Goal: Task Accomplishment & Management: Use online tool/utility

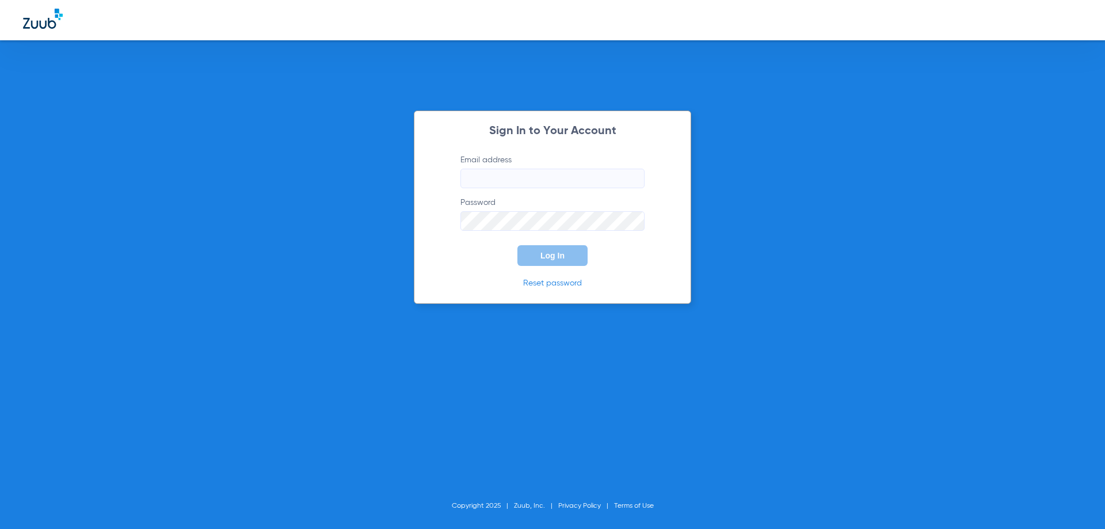
type input "drdrennon@drennondmd.com"
click at [523, 250] on button "Log In" at bounding box center [552, 255] width 70 height 21
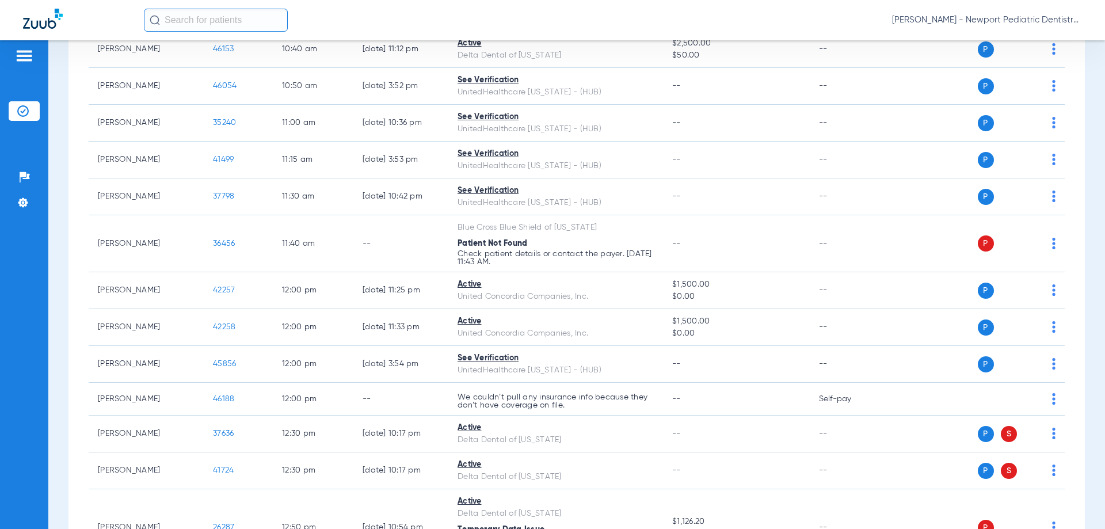
scroll to position [921, 0]
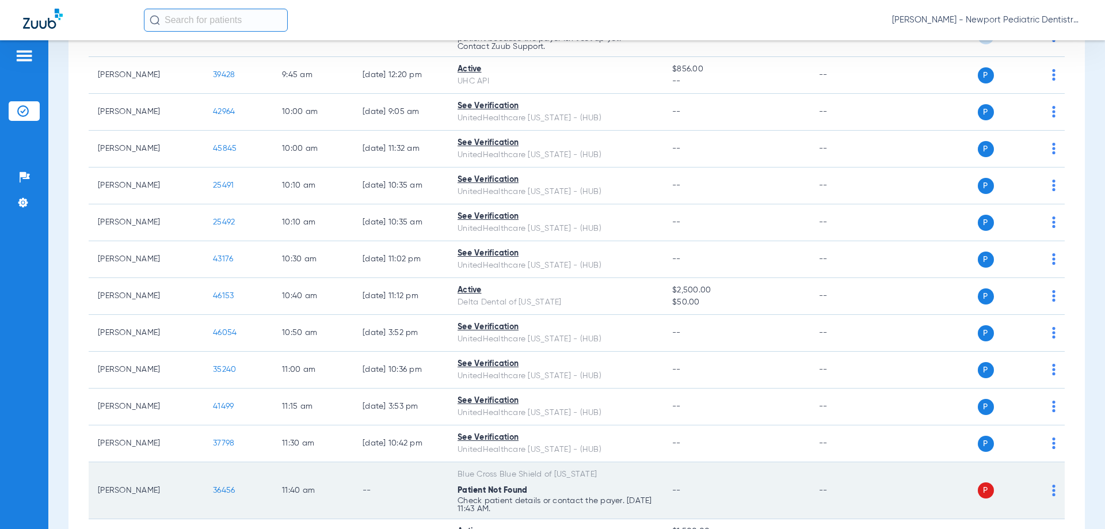
scroll to position [806, 0]
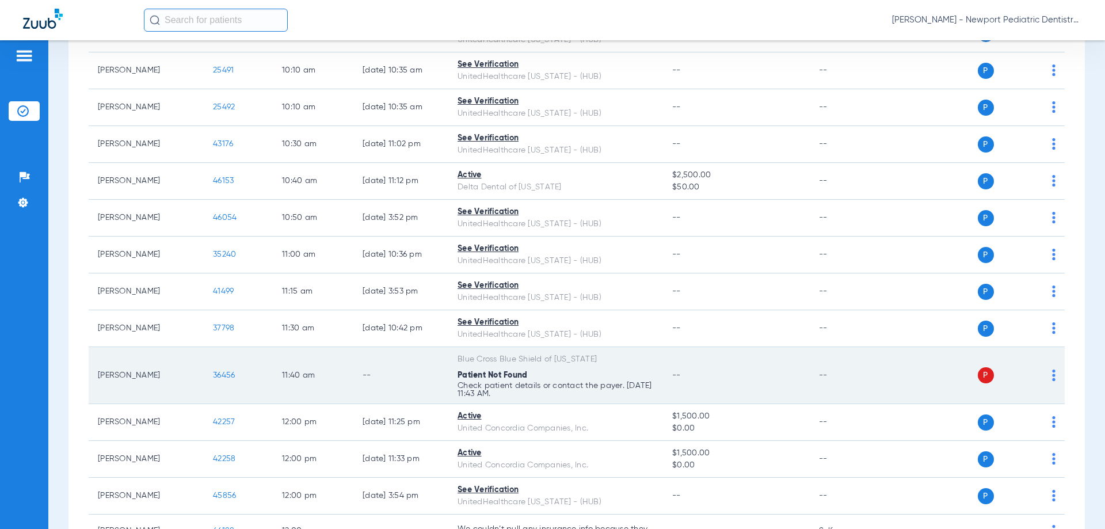
click at [1052, 370] on img at bounding box center [1053, 375] width 3 height 12
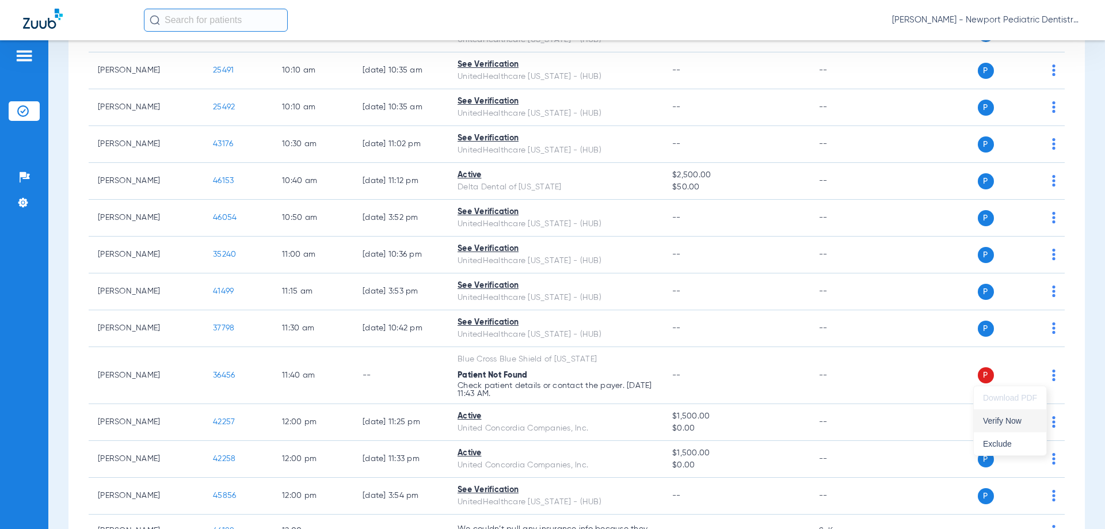
click at [1020, 421] on span "Verify Now" at bounding box center [1010, 421] width 54 height 8
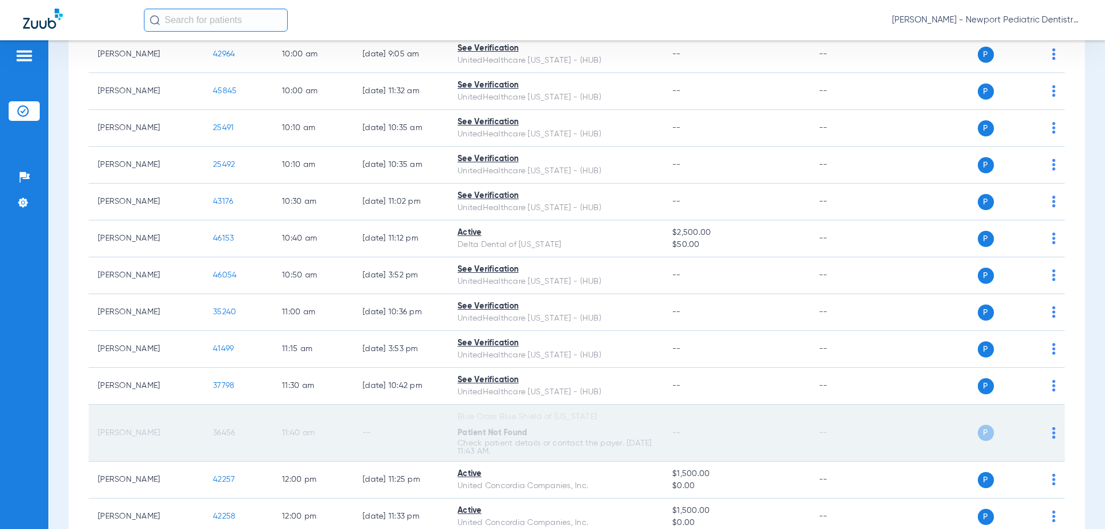
scroll to position [806, 0]
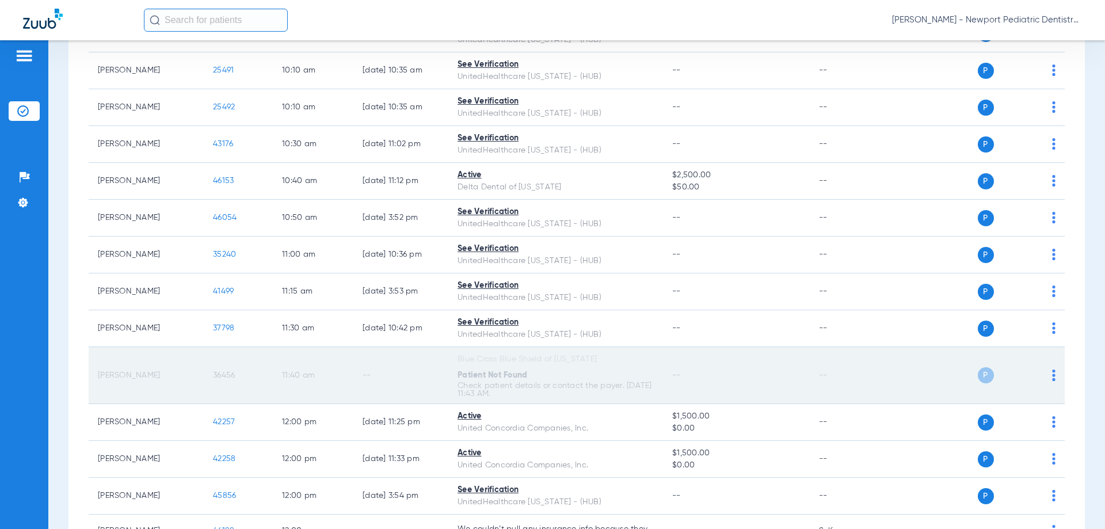
click at [249, 382] on td "36456" at bounding box center [238, 375] width 69 height 57
click at [246, 372] on td "36456" at bounding box center [238, 375] width 69 height 57
click at [1047, 369] on td "P S" at bounding box center [976, 375] width 178 height 57
click at [1052, 373] on img at bounding box center [1053, 375] width 3 height 12
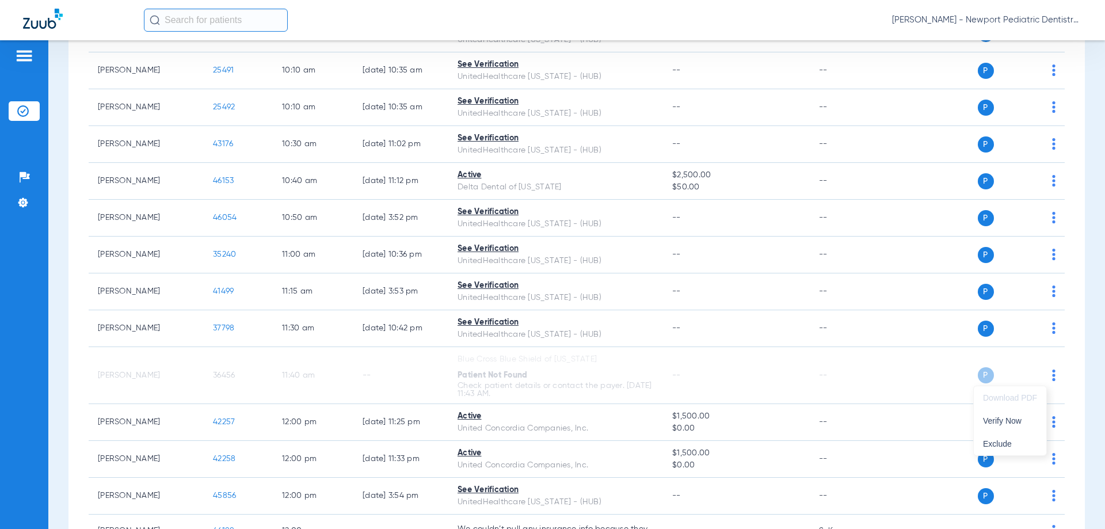
click at [170, 371] on div at bounding box center [552, 264] width 1105 height 529
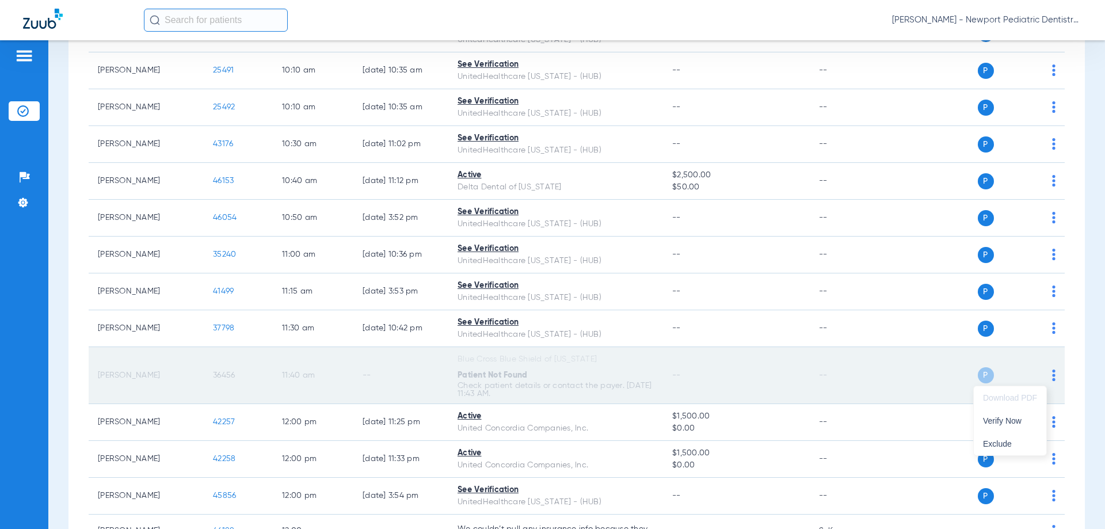
click at [169, 371] on td "[PERSON_NAME]" at bounding box center [146, 375] width 115 height 57
drag, startPoint x: 167, startPoint y: 371, endPoint x: 142, endPoint y: 380, distance: 26.4
click at [152, 380] on td "[PERSON_NAME]" at bounding box center [146, 375] width 115 height 57
click at [142, 380] on td "[PERSON_NAME]" at bounding box center [146, 375] width 115 height 57
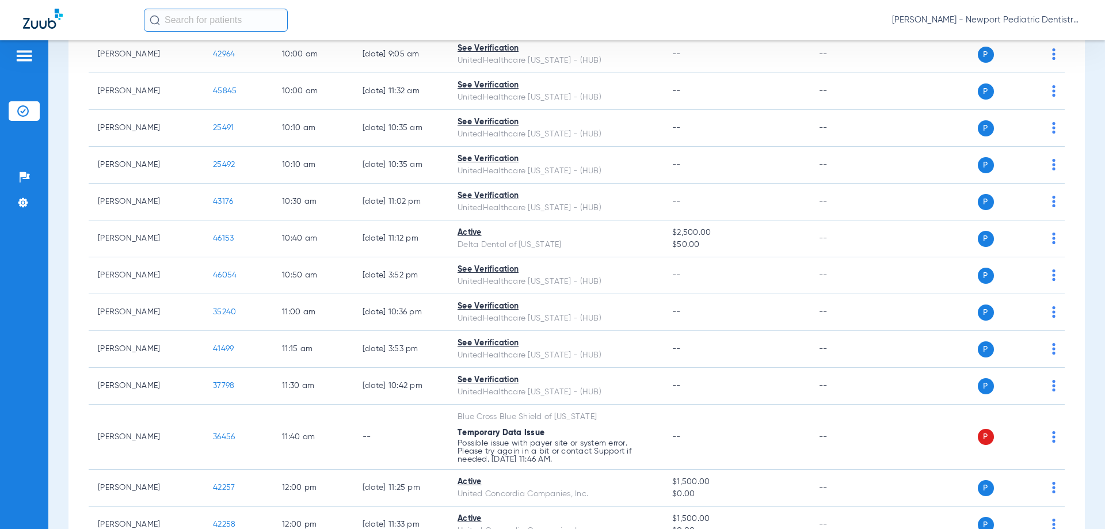
scroll to position [863, 0]
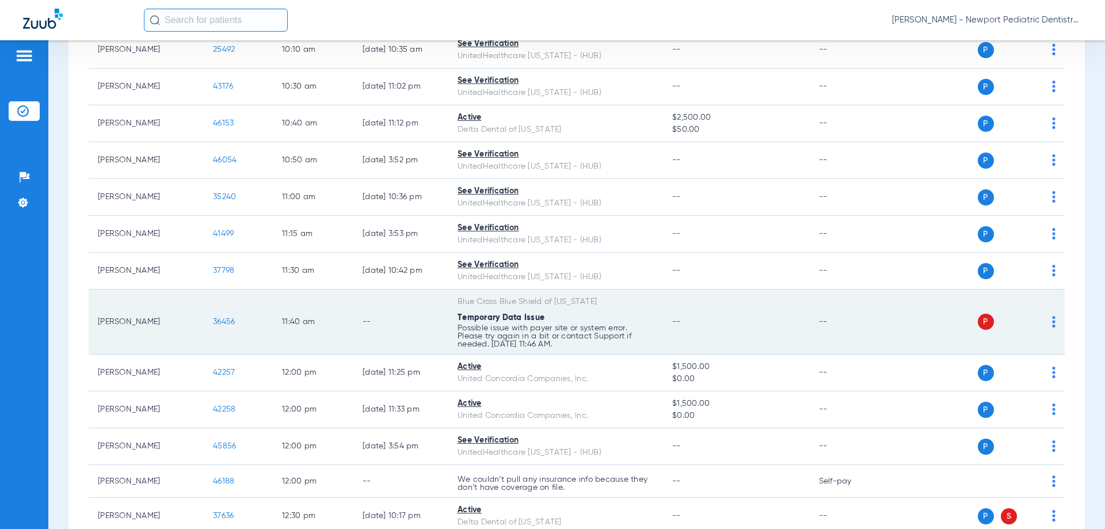
click at [220, 322] on span "36456" at bounding box center [224, 322] width 22 height 8
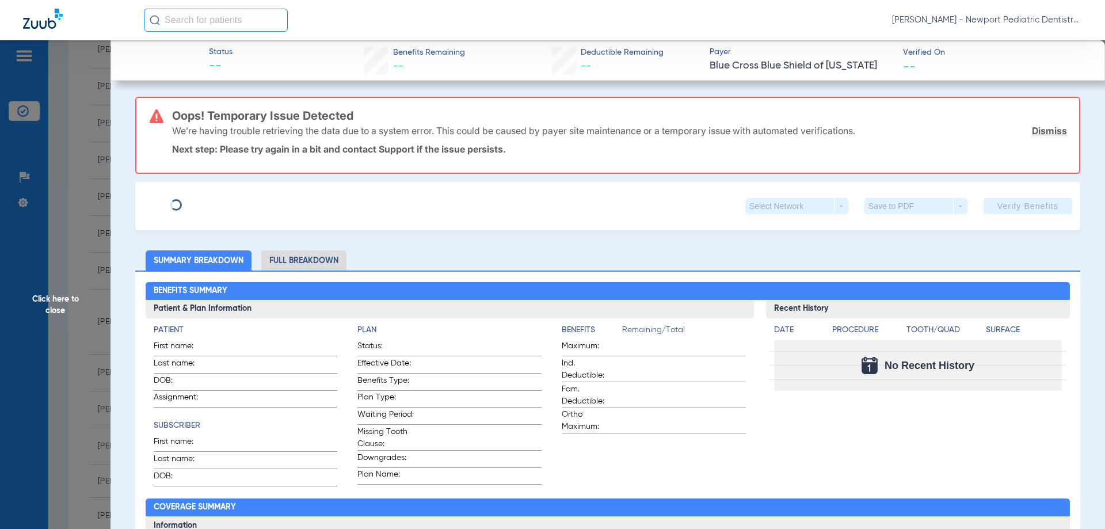
type input "Isam"
type input "Thaxter"
type input "09/17/1975"
type input "947193438"
type input "2348218"
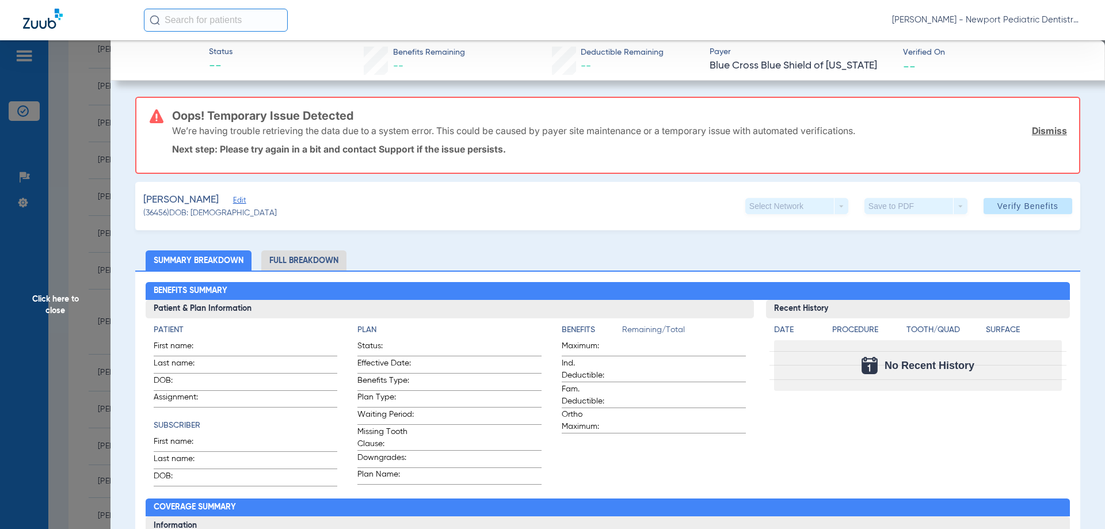
click at [233, 199] on span "Edit" at bounding box center [238, 201] width 10 height 11
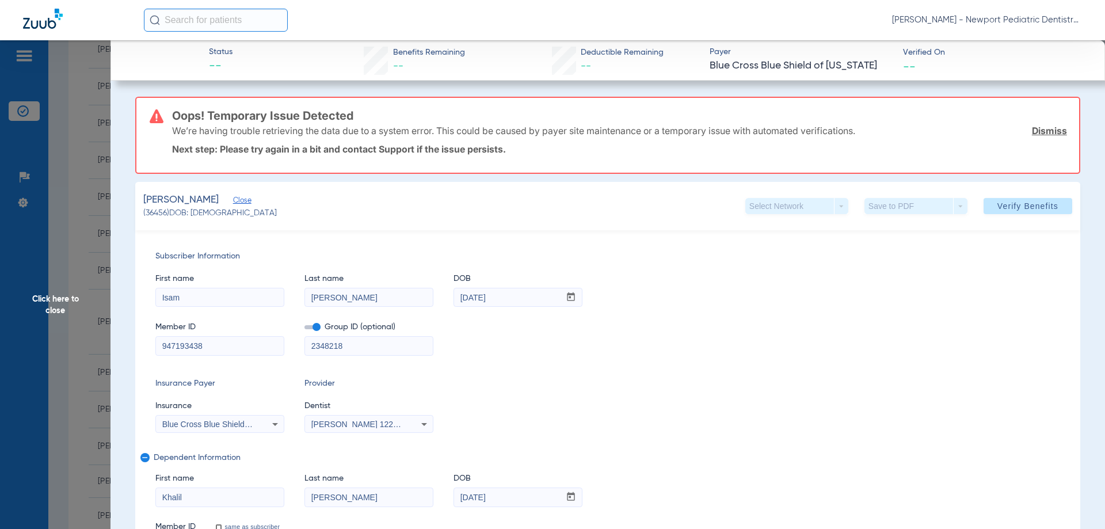
click at [161, 346] on input "947193438" at bounding box center [220, 346] width 128 height 18
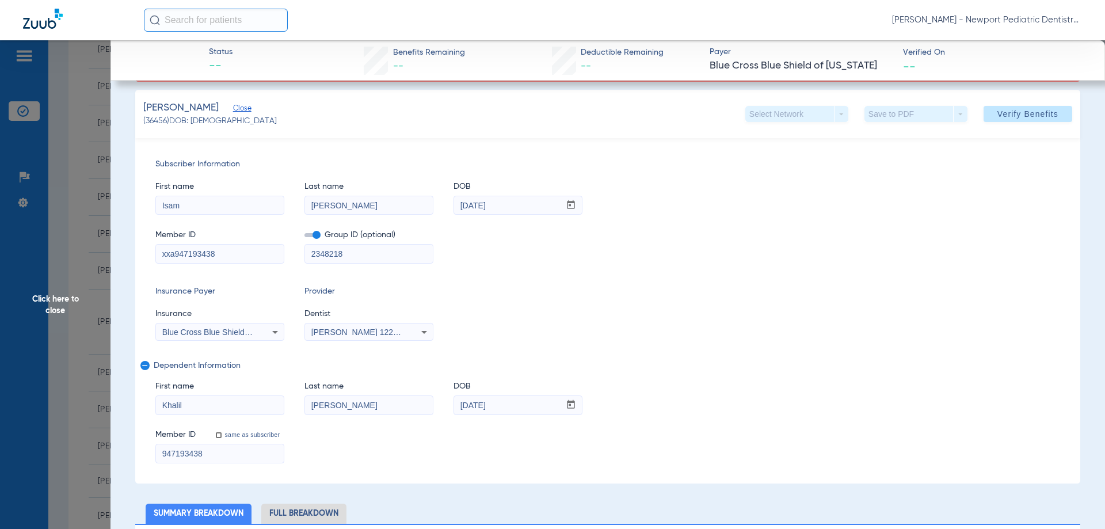
scroll to position [230, 0]
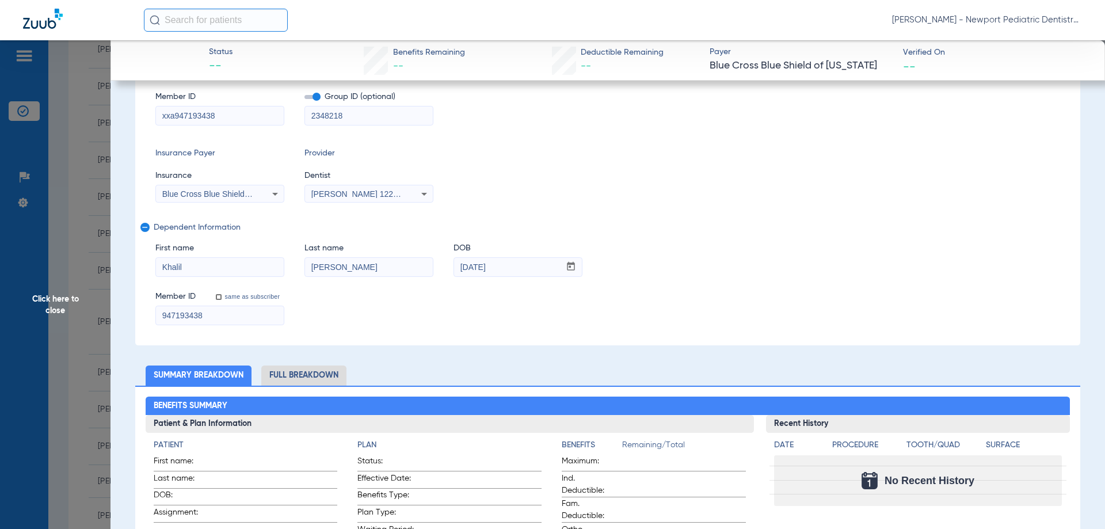
type input "xxa947193438"
click at [161, 316] on input "947193438" at bounding box center [220, 315] width 128 height 18
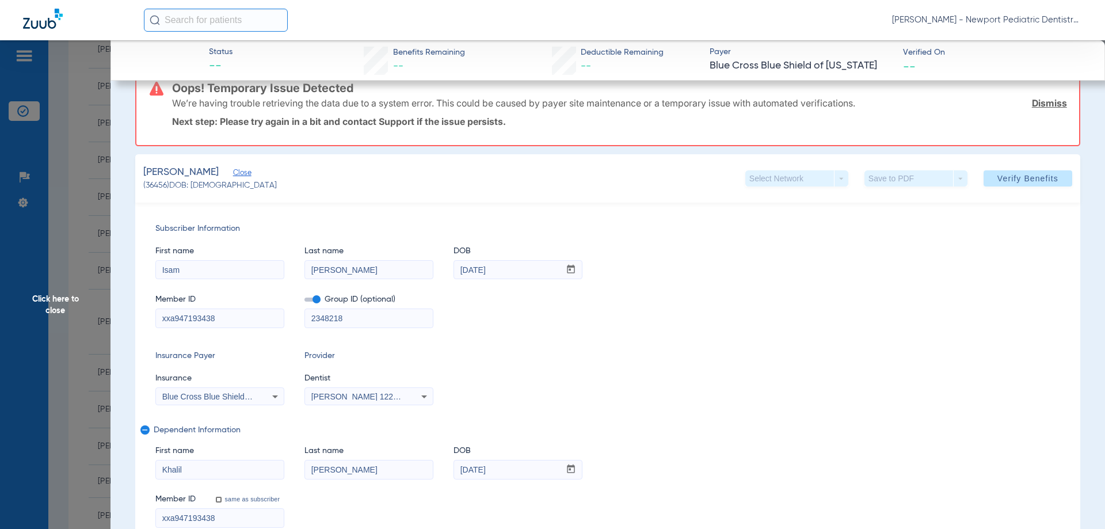
scroll to position [0, 0]
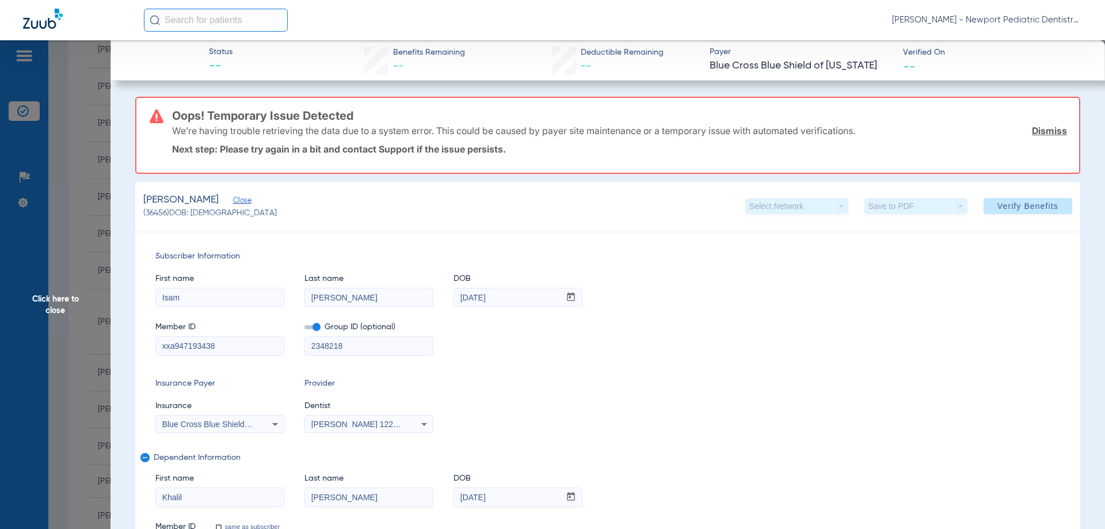
type input "xxa947193438"
click at [1019, 204] on span "Verify Benefits" at bounding box center [1027, 205] width 61 height 9
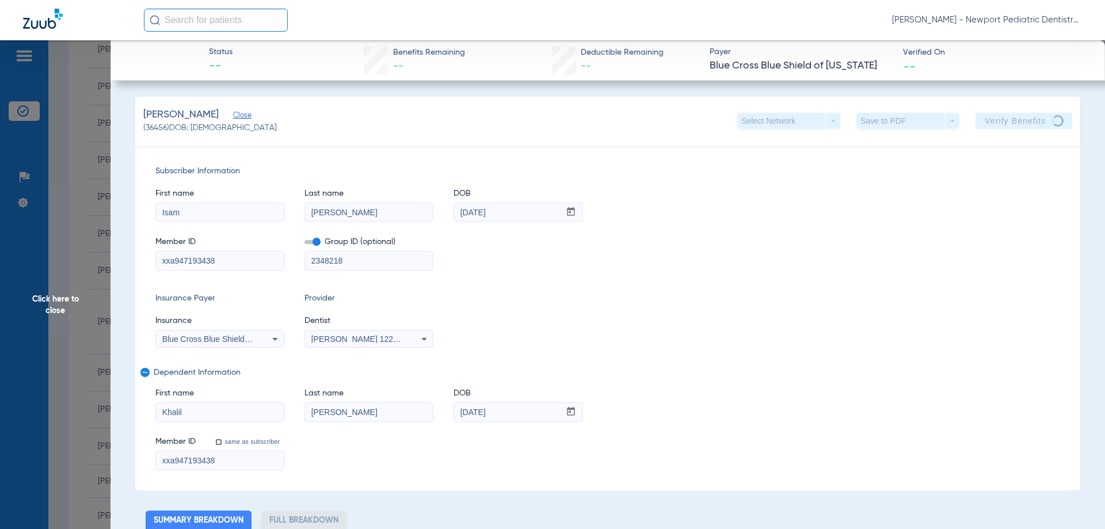
scroll to position [463, 0]
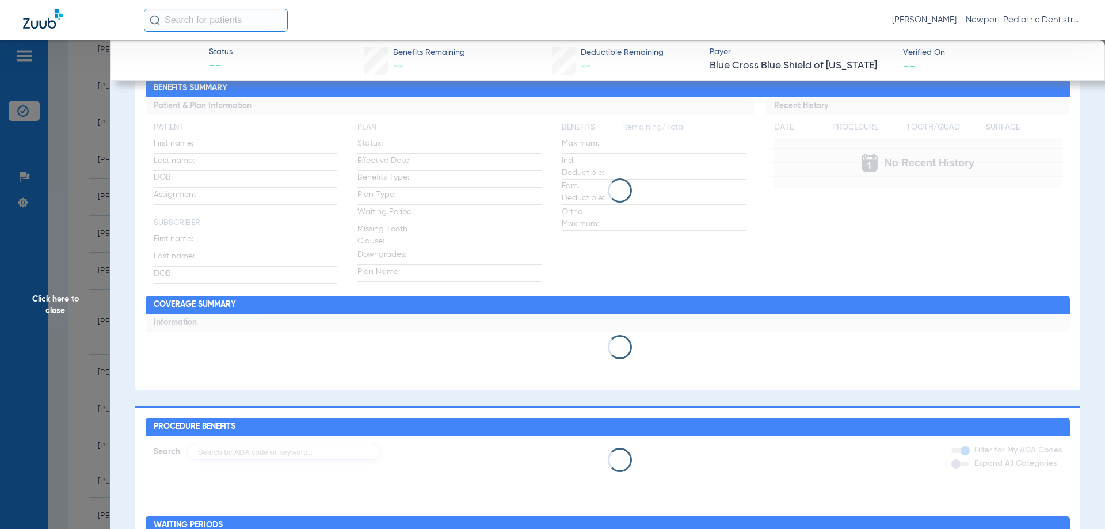
click at [296, 219] on app-loading-indicator at bounding box center [608, 190] width 925 height 186
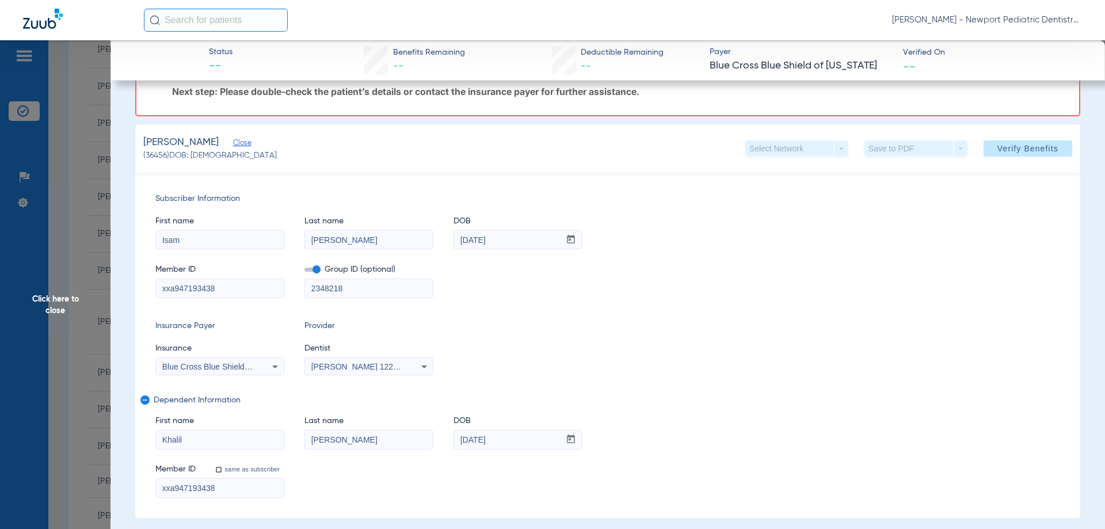
scroll to position [0, 0]
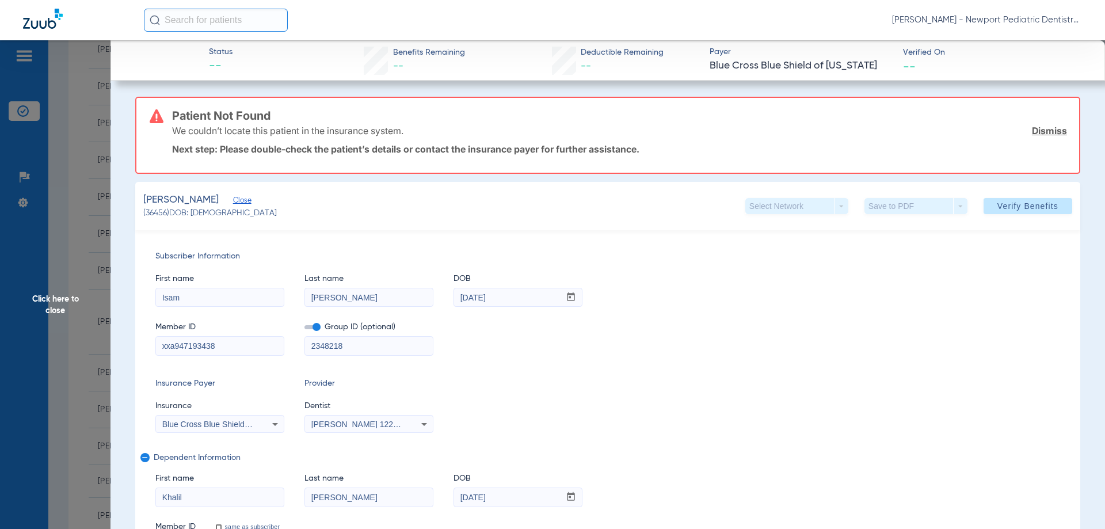
click at [491, 139] on div "We couldn’t locate this patient in the insurance system. Dismiss" at bounding box center [619, 131] width 895 height 30
click at [1050, 129] on link "Dismiss" at bounding box center [1049, 131] width 35 height 12
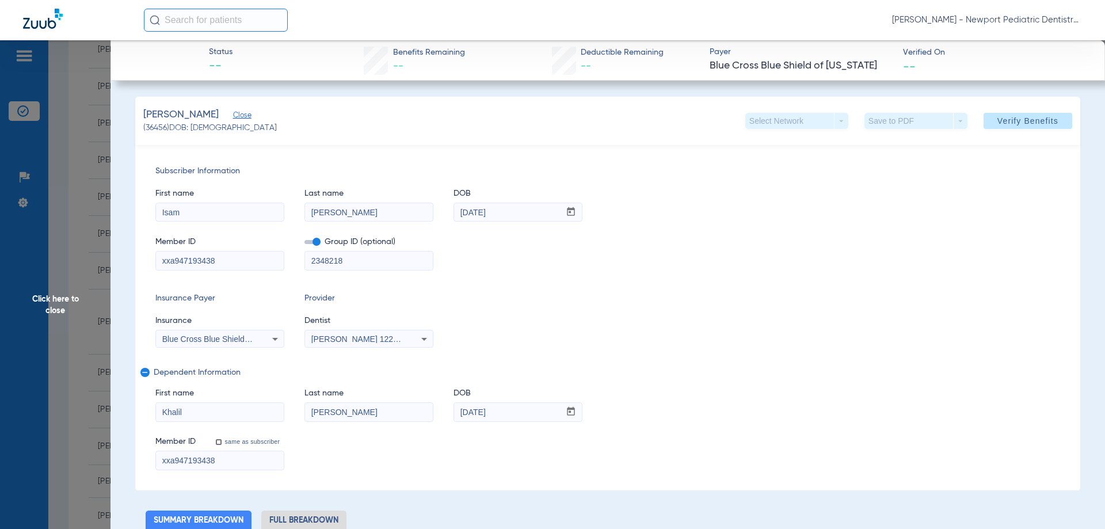
drag, startPoint x: 235, startPoint y: 262, endPoint x: 148, endPoint y: 253, distance: 87.3
click at [151, 253] on div "Subscriber Information First name Isam Last name Thaxter DOB mm / dd / yyyy 09/…" at bounding box center [607, 317] width 945 height 345
click at [273, 258] on input "mtn" at bounding box center [220, 261] width 128 height 18
paste input "964276344"
type input "mtn964276344"
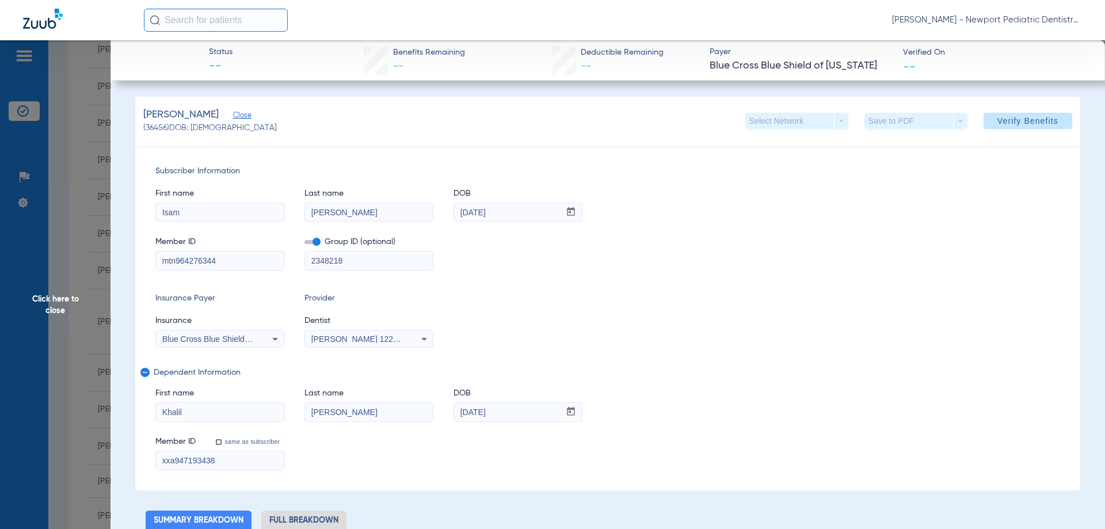
drag, startPoint x: 197, startPoint y: 456, endPoint x: 144, endPoint y: 454, distance: 53.0
click at [149, 454] on div "Subscriber Information First name Isam Last name Thaxter DOB mm / dd / yyyy 09/…" at bounding box center [607, 317] width 945 height 345
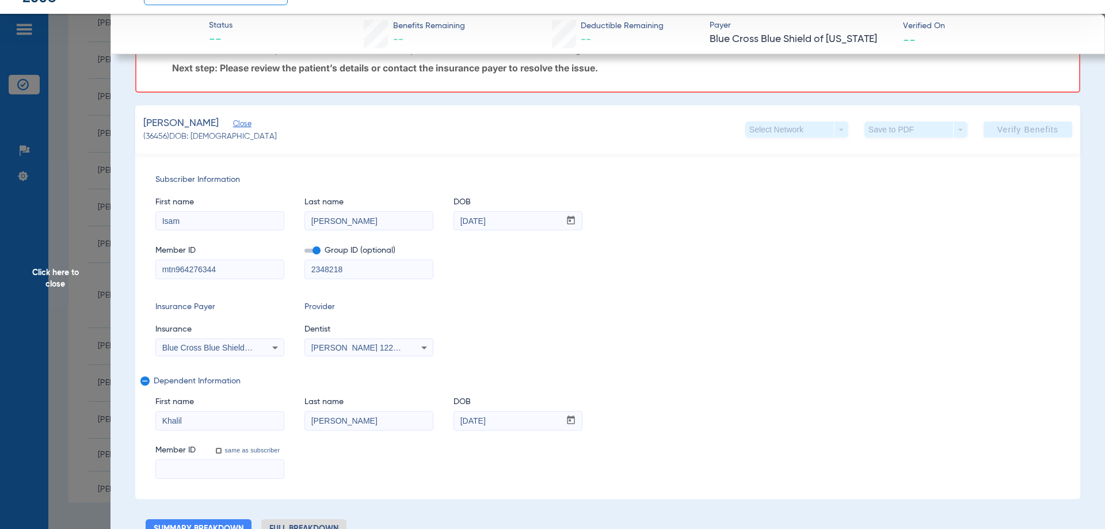
scroll to position [115, 0]
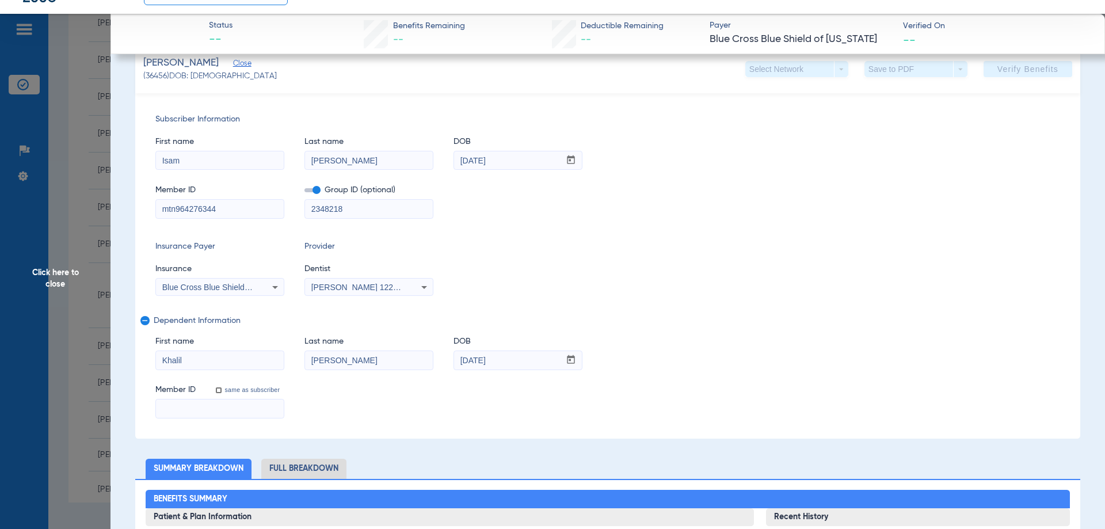
click at [253, 388] on label "same as subscriber" at bounding box center [252, 390] width 58 height 8
click at [237, 388] on input "same as subscriber" at bounding box center [225, 396] width 23 height 23
checkbox input "true"
type input "947193438"
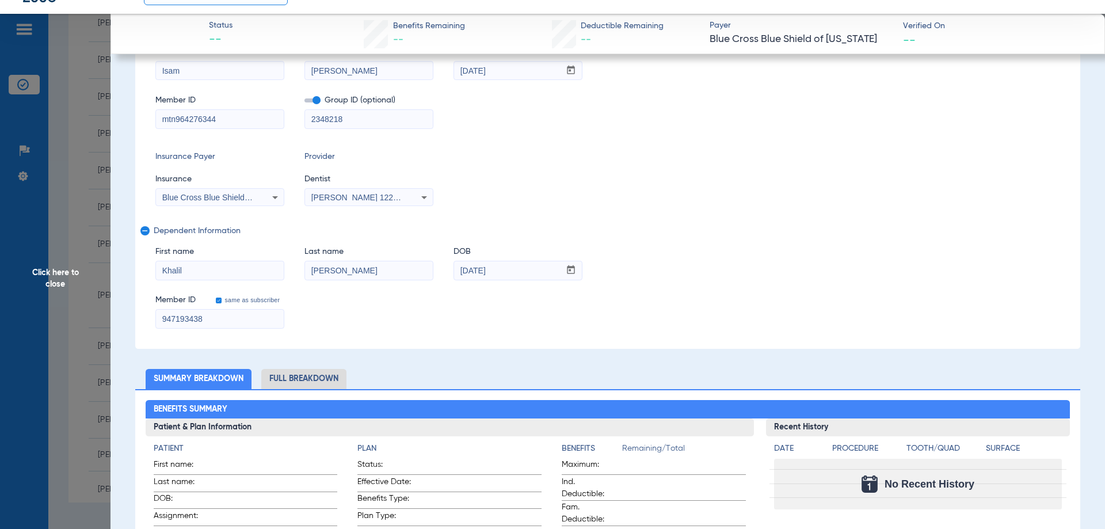
scroll to position [25, 0]
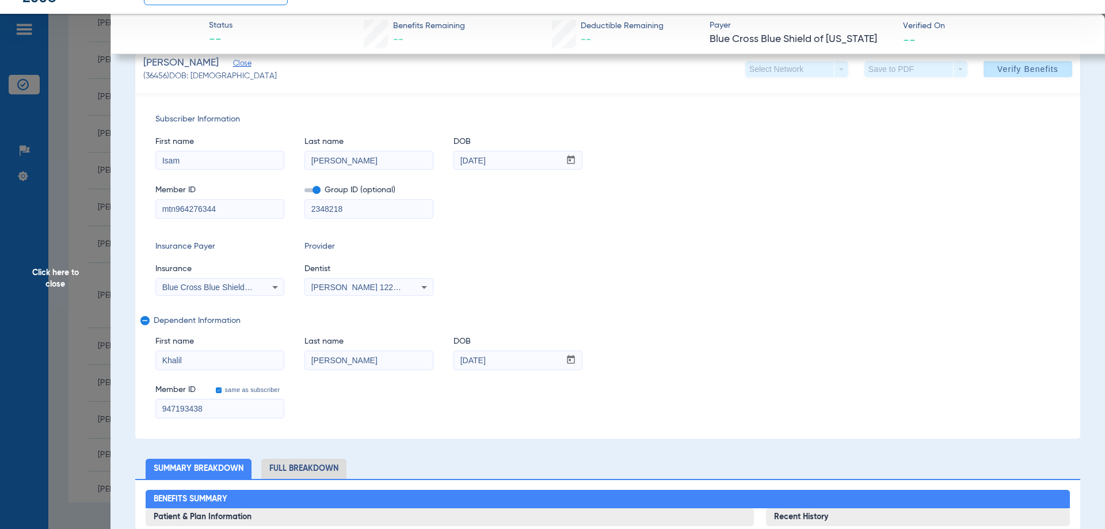
drag, startPoint x: 214, startPoint y: 410, endPoint x: 125, endPoint y: 436, distance: 92.2
type input "t"
drag, startPoint x: 174, startPoint y: 197, endPoint x: 166, endPoint y: 204, distance: 11.0
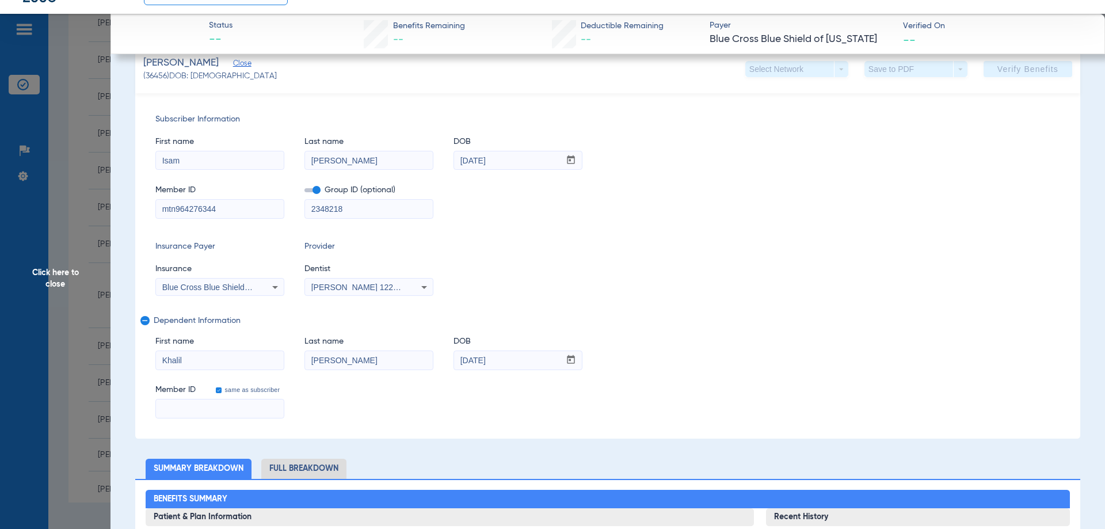
click at [144, 195] on div "Subscriber Information First name Isam Last name Thaxter DOB mm / dd / yyyy 09/…" at bounding box center [607, 265] width 945 height 345
click at [189, 398] on mat-form-field at bounding box center [219, 407] width 129 height 22
paste input "mtn964276344"
type input "mtn964276344"
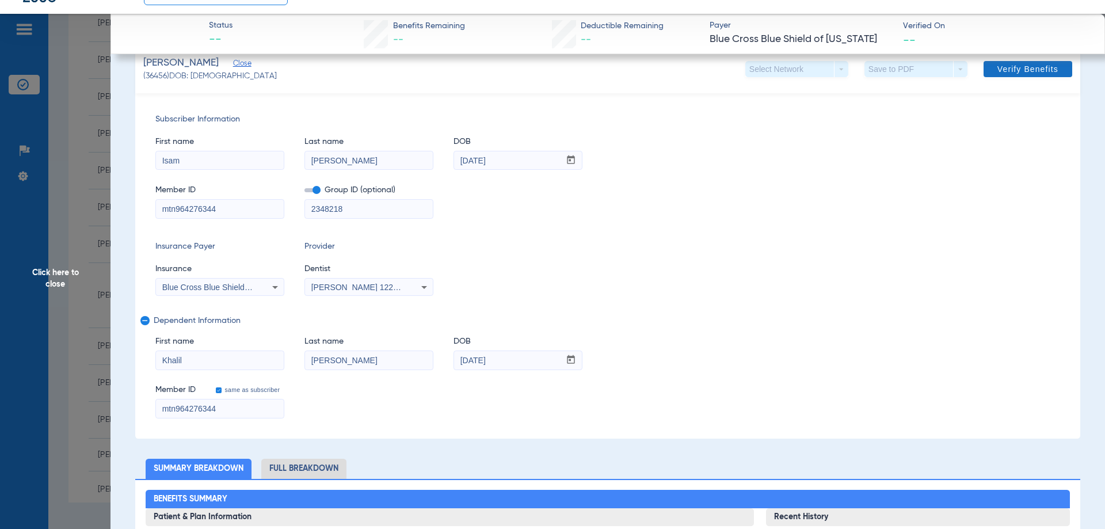
click at [1039, 73] on span "Verify Benefits" at bounding box center [1027, 68] width 61 height 9
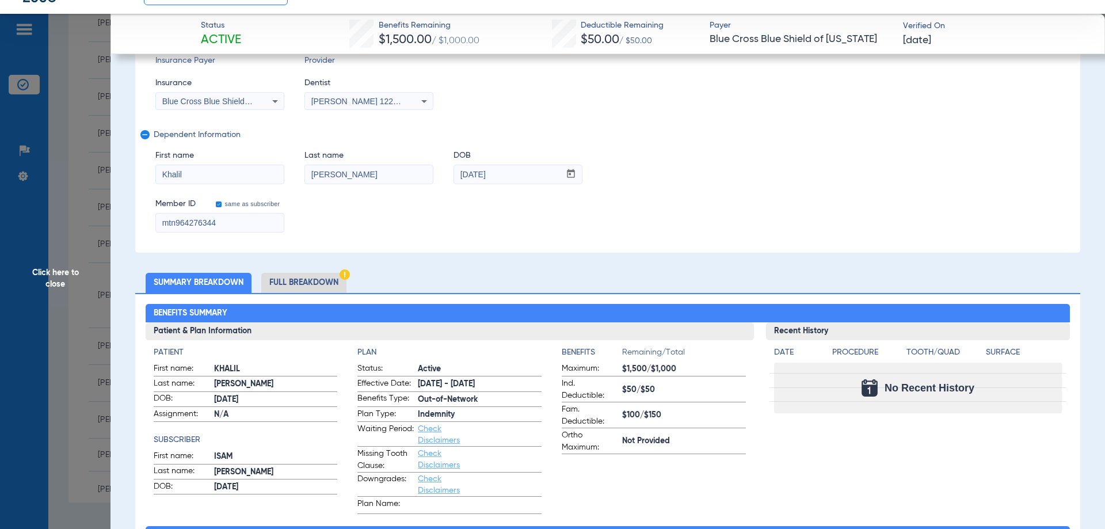
scroll to position [256, 0]
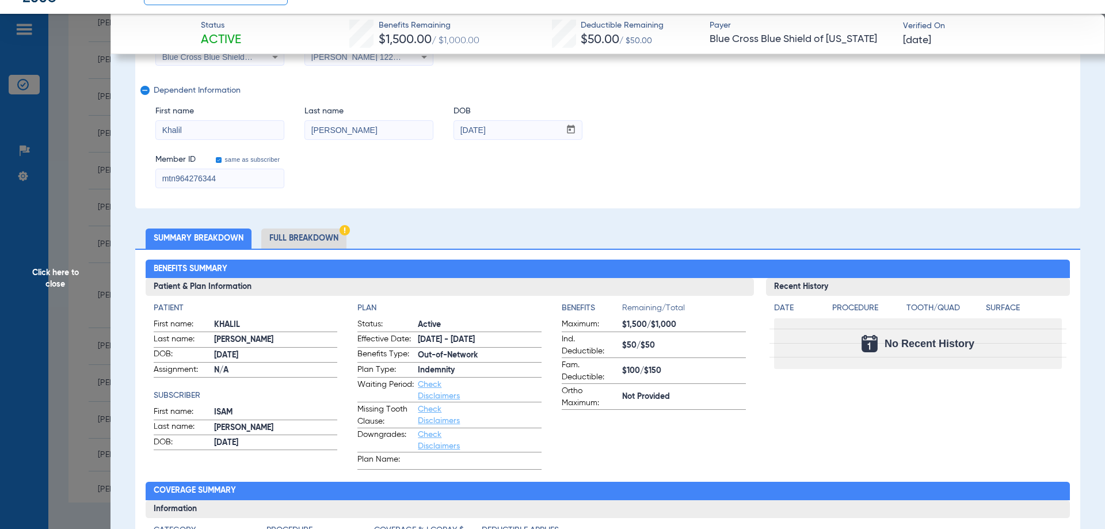
click at [315, 238] on li "Full Breakdown" at bounding box center [303, 238] width 85 height 20
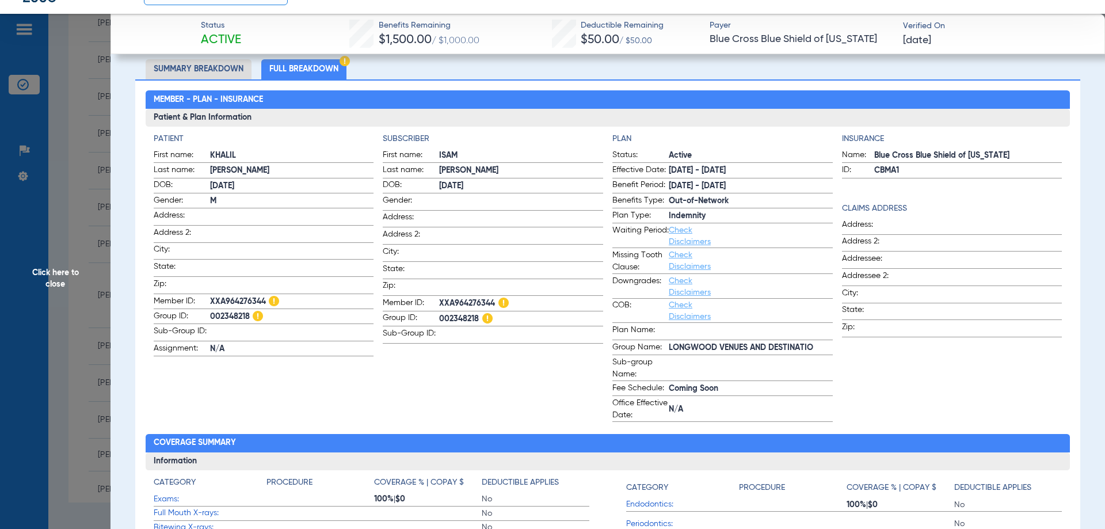
scroll to position [434, 0]
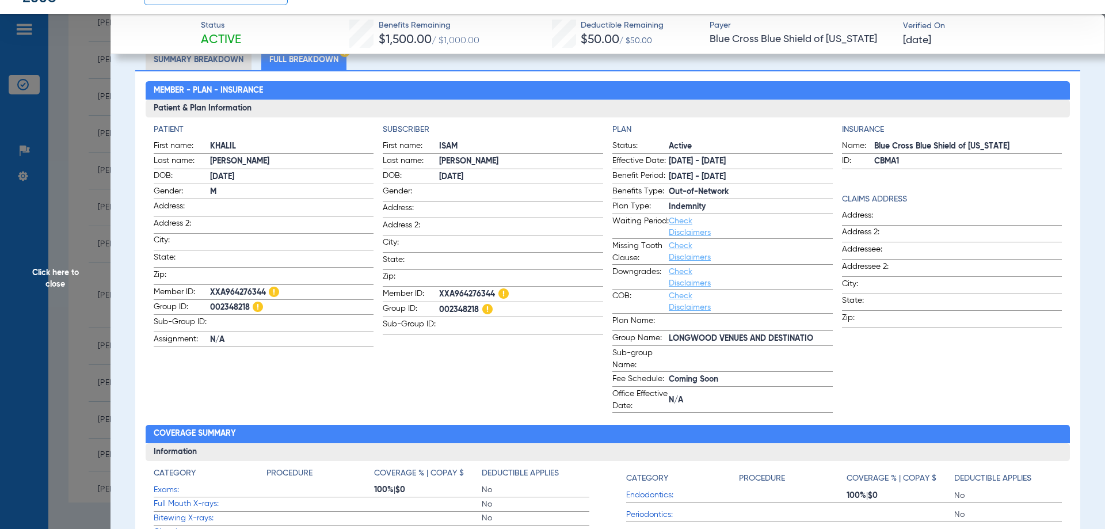
drag, startPoint x: 264, startPoint y: 294, endPoint x: 210, endPoint y: 291, distance: 53.6
click at [210, 291] on span "XXA964276344" at bounding box center [292, 293] width 164 height 12
copy span "XXA964276344"
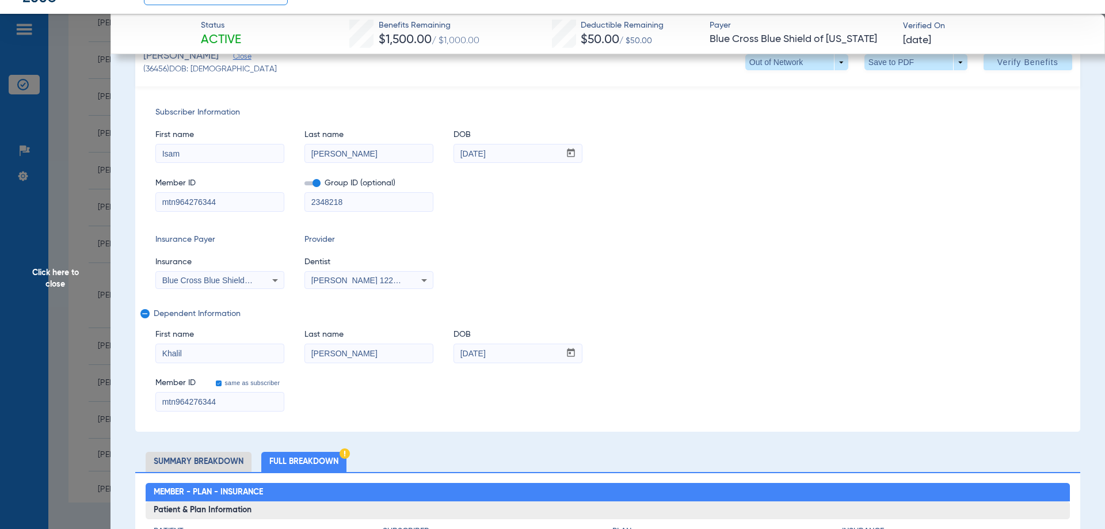
scroll to position [31, 0]
